Goal: Find specific page/section: Find specific page/section

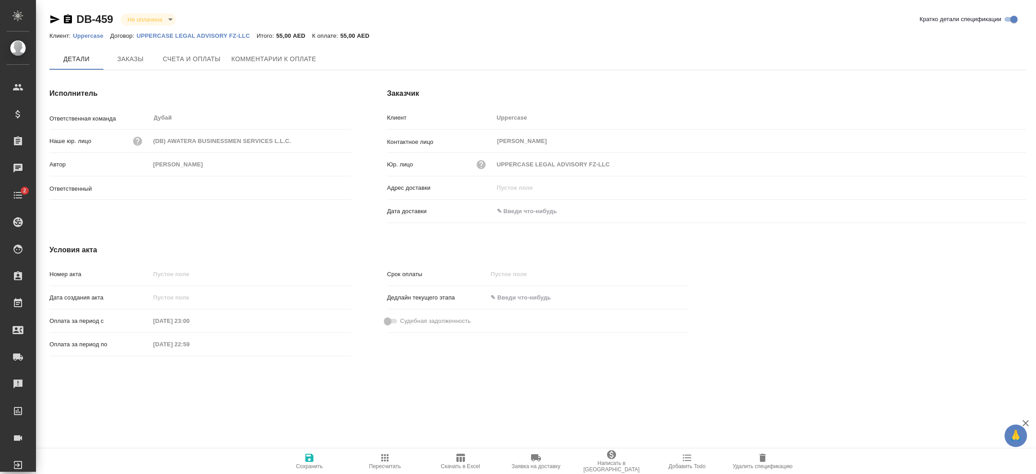
type input "Шорова Инесса"
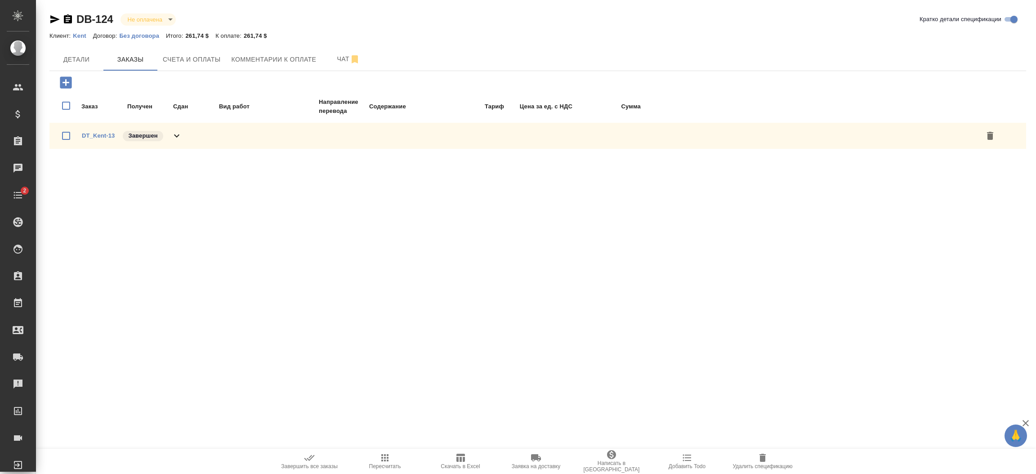
click at [53, 23] on icon "button" at bounding box center [54, 19] width 11 height 11
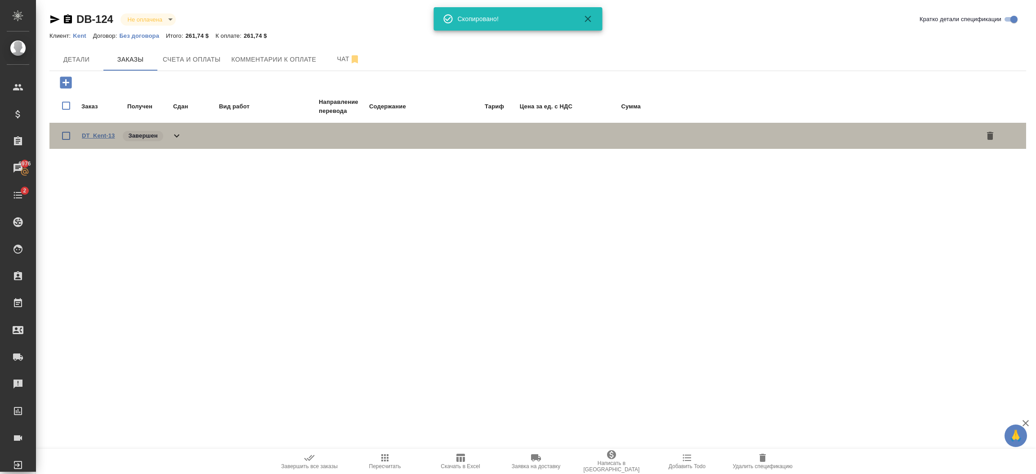
click at [92, 134] on link "DT_Kent-13" at bounding box center [98, 135] width 33 height 7
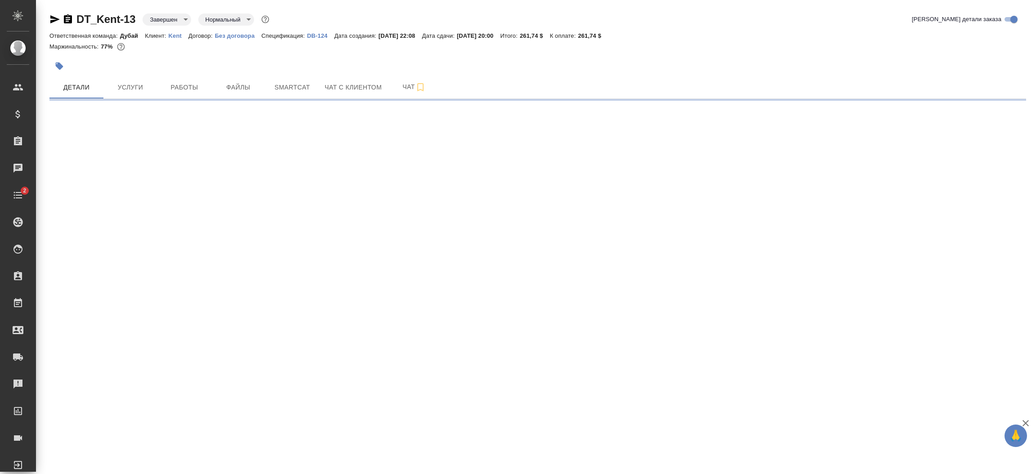
select select "RU"
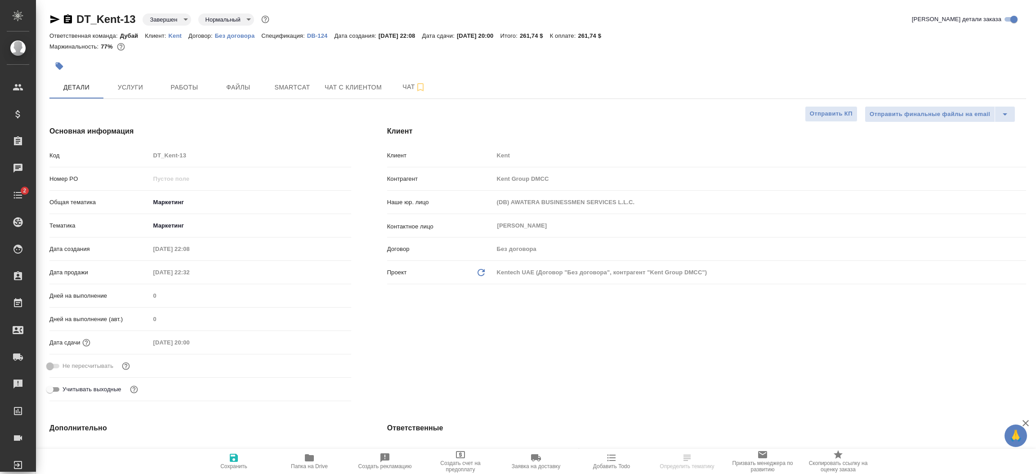
type textarea "x"
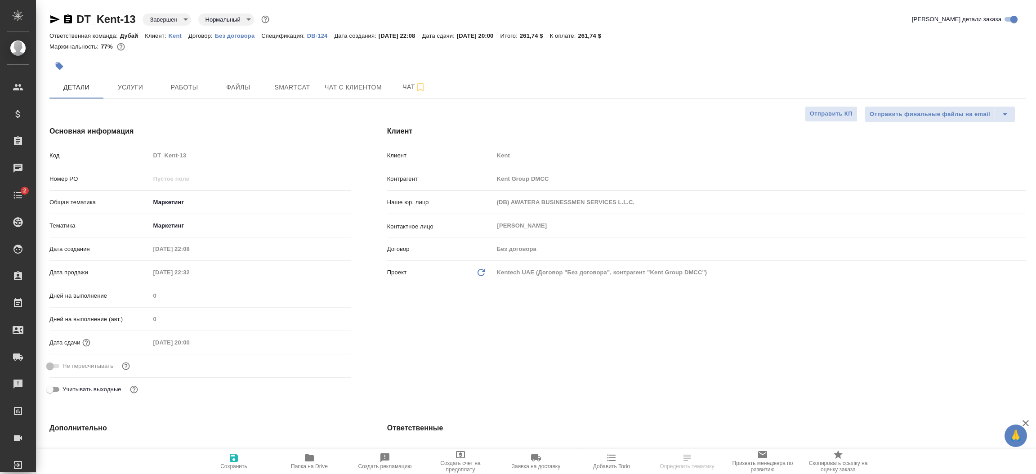
type textarea "x"
click at [568, 354] on div "[PERSON_NAME] [PERSON_NAME] Group DMCC Наше юр. лицо (DB) AWATERA BUSINESSMEN S…" at bounding box center [706, 265] width 675 height 315
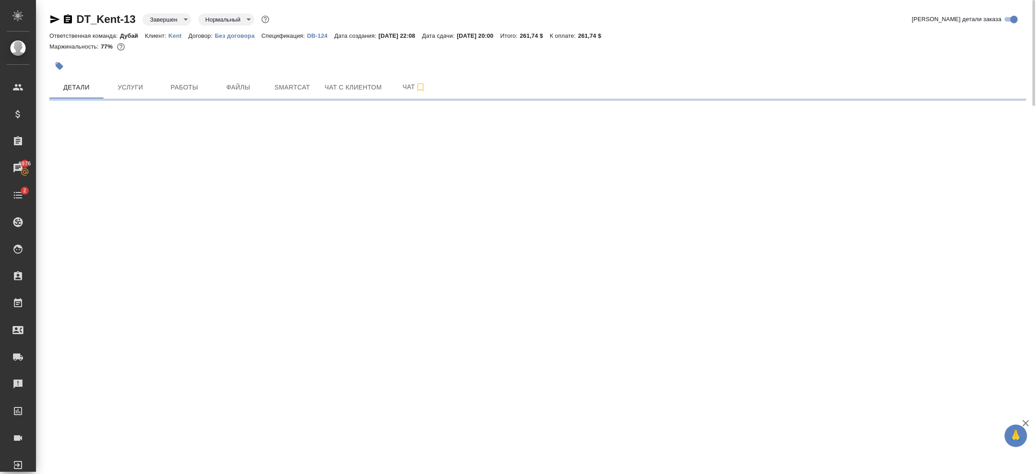
select select "RU"
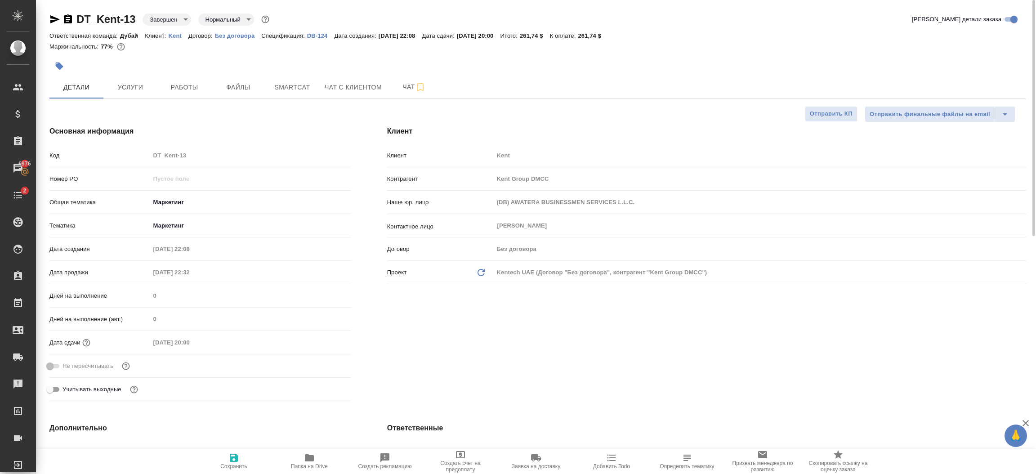
type textarea "x"
